Goal: Task Accomplishment & Management: Use online tool/utility

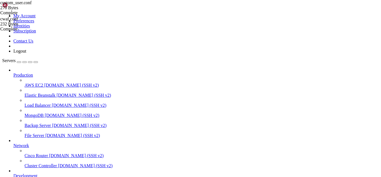
scroll to position [5681, 0]
drag, startPoint x: 149, startPoint y: 470, endPoint x: 126, endPoint y: 481, distance: 25.6
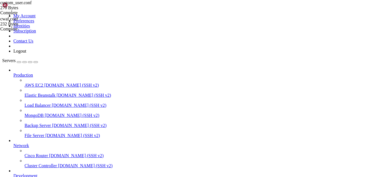
drag, startPoint x: 148, startPoint y: 471, endPoint x: 133, endPoint y: 477, distance: 16.4
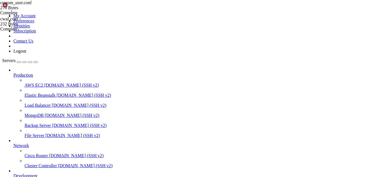
drag, startPoint x: 48, startPoint y: 473, endPoint x: 5, endPoint y: 456, distance: 46.1
drag, startPoint x: 5, startPoint y: 442, endPoint x: 47, endPoint y: 473, distance: 52.3
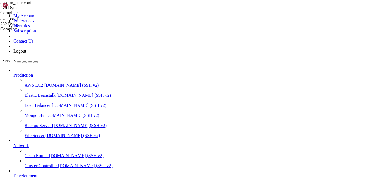
drag, startPoint x: 42, startPoint y: 375, endPoint x: 38, endPoint y: 375, distance: 3.6
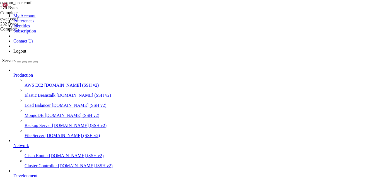
drag, startPoint x: 10, startPoint y: 355, endPoint x: 6, endPoint y: 402, distance: 47.0
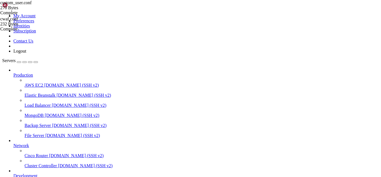
scroll to position [5781, 0]
drag, startPoint x: 133, startPoint y: 473, endPoint x: 119, endPoint y: 475, distance: 14.4
drag, startPoint x: 46, startPoint y: 465, endPoint x: 5, endPoint y: 427, distance: 56.5
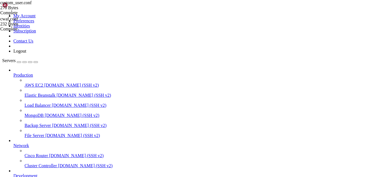
drag, startPoint x: 10, startPoint y: 354, endPoint x: 6, endPoint y: 376, distance: 22.2
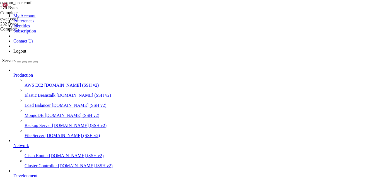
drag, startPoint x: 10, startPoint y: 353, endPoint x: 6, endPoint y: 381, distance: 28.2
drag, startPoint x: 153, startPoint y: 481, endPoint x: 137, endPoint y: 478, distance: 16.7
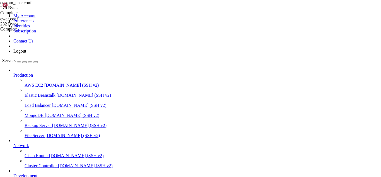
scroll to position [5989, 0]
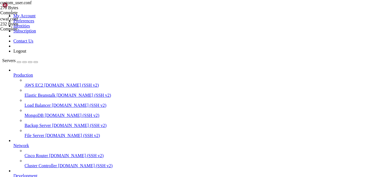
drag, startPoint x: 27, startPoint y: 365, endPoint x: 12, endPoint y: 407, distance: 44.6
drag, startPoint x: 12, startPoint y: 407, endPoint x: 6, endPoint y: 408, distance: 5.7
drag, startPoint x: 112, startPoint y: 482, endPoint x: 97, endPoint y: 478, distance: 15.0
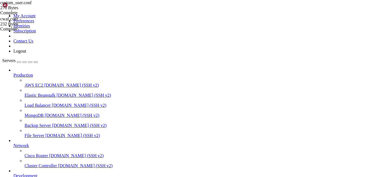
drag, startPoint x: 124, startPoint y: 480, endPoint x: 116, endPoint y: 479, distance: 7.9
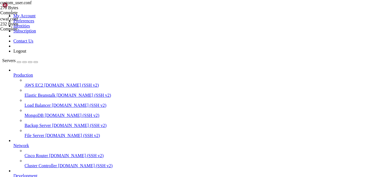
drag, startPoint x: 152, startPoint y: 479, endPoint x: 136, endPoint y: 479, distance: 16.5
drag, startPoint x: 135, startPoint y: 476, endPoint x: 99, endPoint y: 477, distance: 36.6
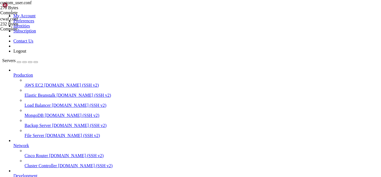
scroll to position [6426, 0]
drag, startPoint x: 66, startPoint y: 473, endPoint x: 5, endPoint y: 375, distance: 115.2
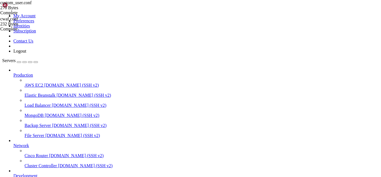
scroll to position [7127, 0]
drag, startPoint x: 135, startPoint y: 476, endPoint x: 114, endPoint y: 474, distance: 21.9
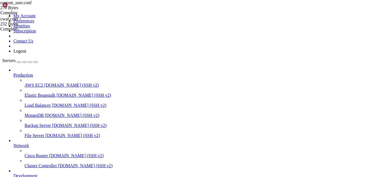
scroll to position [7976, 0]
drag, startPoint x: 142, startPoint y: 473, endPoint x: 112, endPoint y: 479, distance: 30.5
drag, startPoint x: 150, startPoint y: 475, endPoint x: 128, endPoint y: 472, distance: 21.7
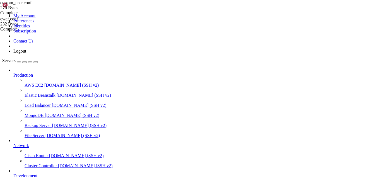
drag, startPoint x: 151, startPoint y: 472, endPoint x: 127, endPoint y: 474, distance: 24.1
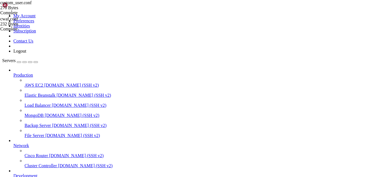
drag, startPoint x: 155, startPoint y: 475, endPoint x: 137, endPoint y: 475, distance: 17.9
drag, startPoint x: 137, startPoint y: 475, endPoint x: 120, endPoint y: 478, distance: 17.2
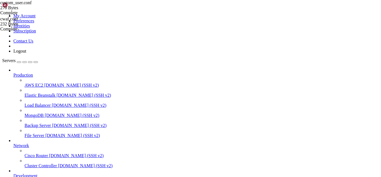
drag, startPoint x: 120, startPoint y: 478, endPoint x: 115, endPoint y: 476, distance: 4.9
drag, startPoint x: 150, startPoint y: 475, endPoint x: 131, endPoint y: 475, distance: 19.2
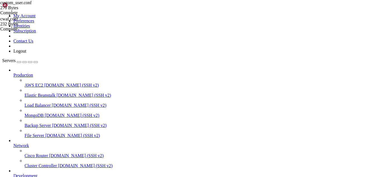
scroll to position [14530, 0]
drag, startPoint x: 174, startPoint y: 478, endPoint x: 158, endPoint y: 477, distance: 15.7
drag, startPoint x: 252, startPoint y: 517, endPoint x: 86, endPoint y: 476, distance: 171.9
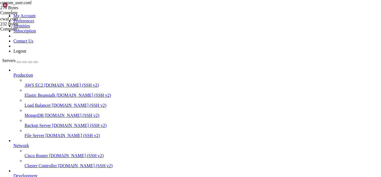
drag, startPoint x: 57, startPoint y: 478, endPoint x: 52, endPoint y: 475, distance: 5.7
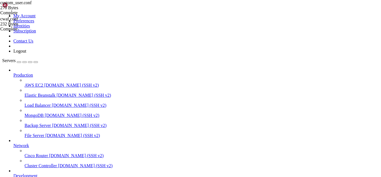
drag, startPoint x: 142, startPoint y: 480, endPoint x: 126, endPoint y: 475, distance: 17.5
drag, startPoint x: 11, startPoint y: 480, endPoint x: 5, endPoint y: 389, distance: 91.1
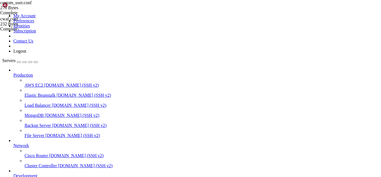
drag, startPoint x: 166, startPoint y: 478, endPoint x: 139, endPoint y: 476, distance: 26.8
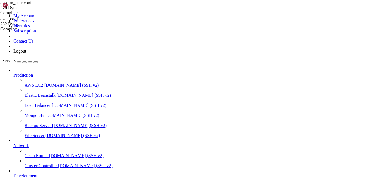
drag, startPoint x: 157, startPoint y: 476, endPoint x: 138, endPoint y: 475, distance: 19.3
drag, startPoint x: 171, startPoint y: 475, endPoint x: 147, endPoint y: 477, distance: 24.1
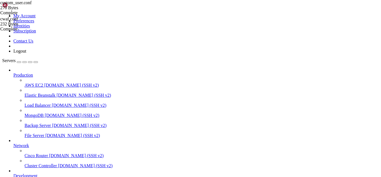
scroll to position [15009, 0]
drag, startPoint x: 164, startPoint y: 481, endPoint x: 146, endPoint y: 480, distance: 18.5
drag, startPoint x: 298, startPoint y: 474, endPoint x: 4, endPoint y: 365, distance: 313.1
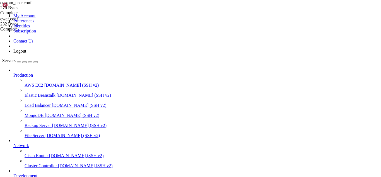
scroll to position [15013, 0]
drag, startPoint x: 259, startPoint y: 517, endPoint x: 94, endPoint y: 483, distance: 168.7
drag, startPoint x: 85, startPoint y: 480, endPoint x: 79, endPoint y: 479, distance: 6.1
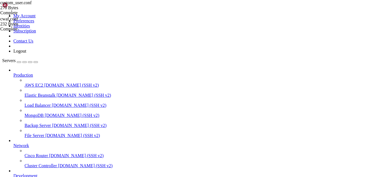
drag, startPoint x: 155, startPoint y: 480, endPoint x: 132, endPoint y: 480, distance: 22.6
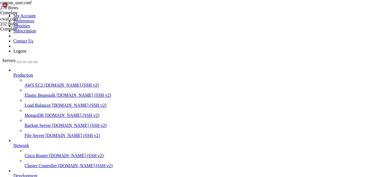
drag, startPoint x: 152, startPoint y: 475, endPoint x: 139, endPoint y: 475, distance: 13.1
